Goal: Navigation & Orientation: Find specific page/section

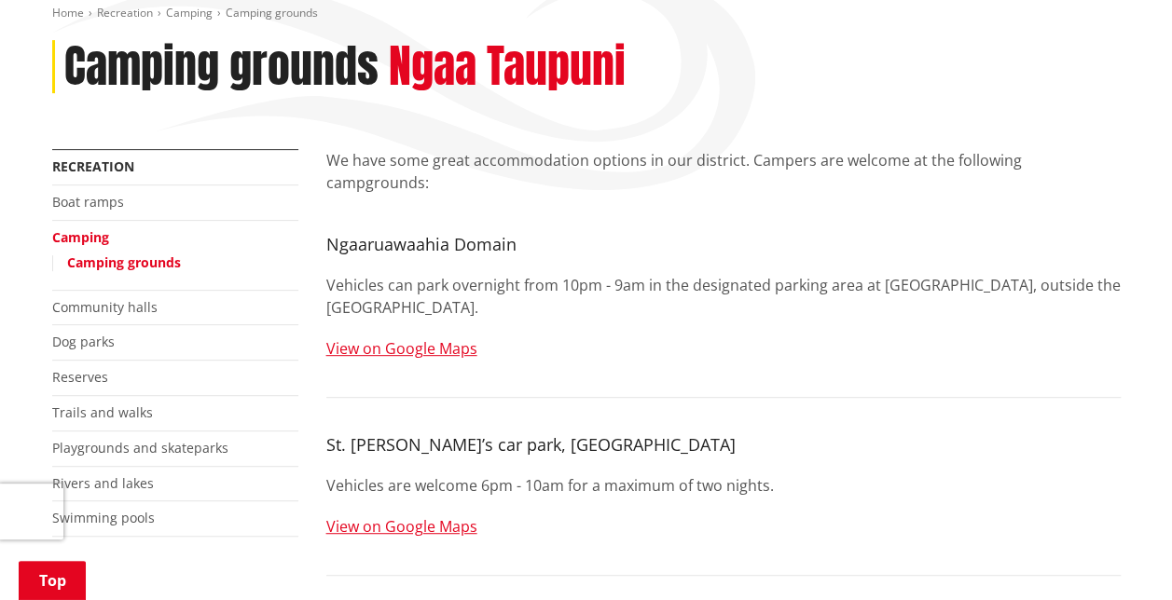
scroll to position [224, 0]
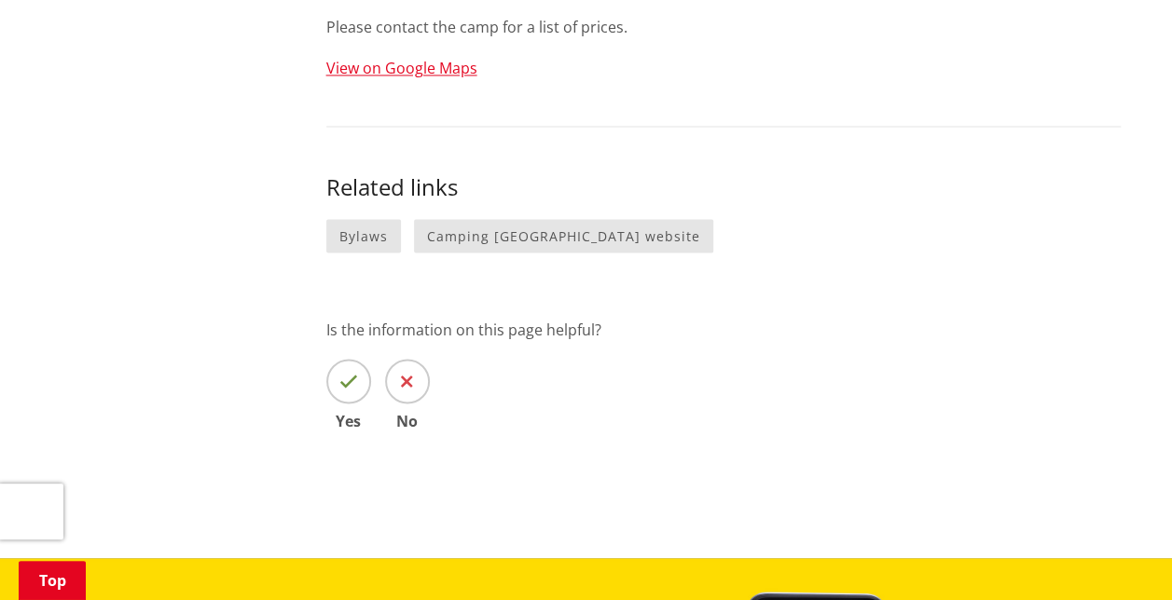
scroll to position [1566, 0]
